Goal: Task Accomplishment & Management: Manage account settings

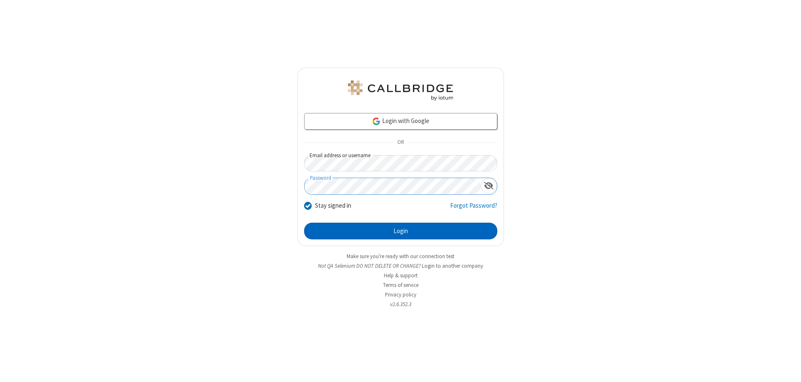
click at [401, 231] on button "Login" at bounding box center [400, 231] width 193 height 17
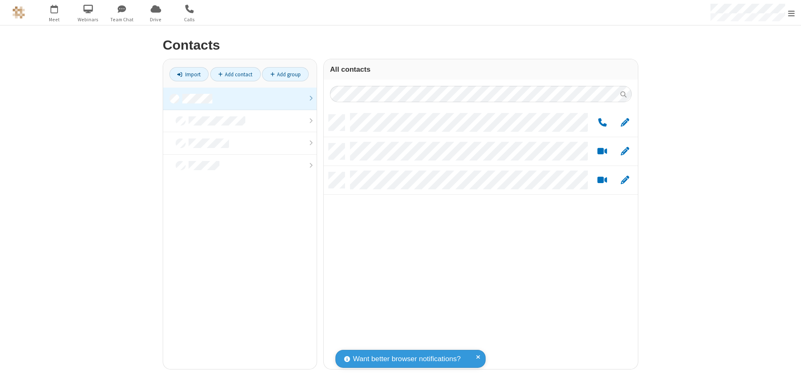
scroll to position [255, 308]
click at [240, 98] on link at bounding box center [240, 99] width 154 height 23
click at [285, 74] on link "Add group" at bounding box center [285, 74] width 47 height 14
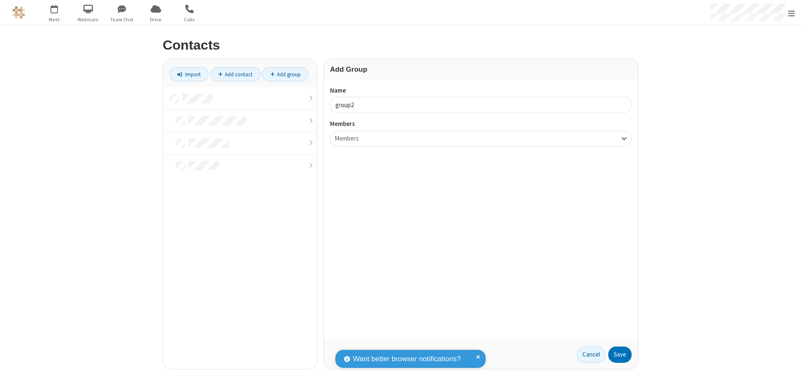
type input "group2"
type input "name19"
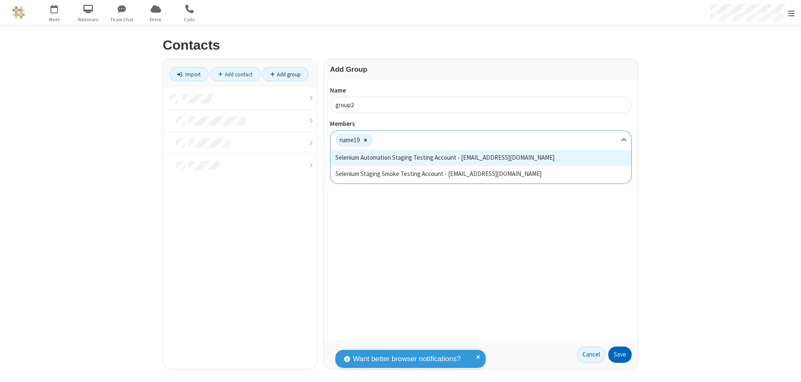
click at [620, 355] on button "Save" at bounding box center [619, 355] width 23 height 17
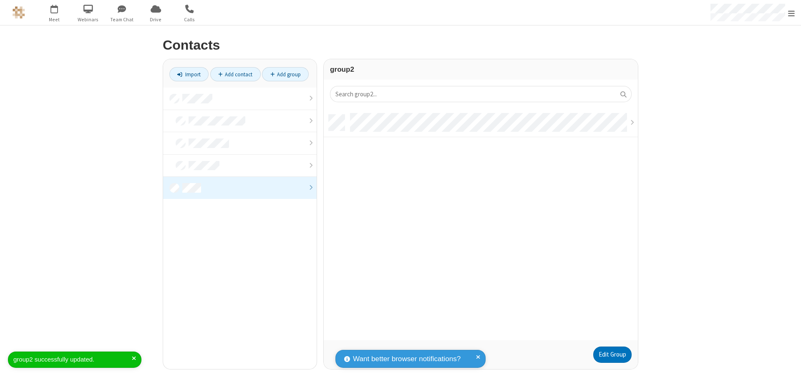
scroll to position [226, 308]
